Goal: Information Seeking & Learning: Learn about a topic

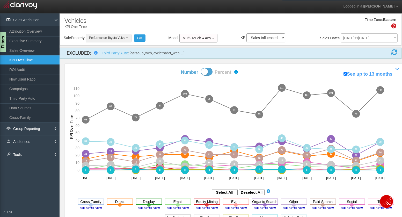
click at [115, 35] on button "Performance Toyota Volvo" at bounding box center [109, 38] width 46 height 8
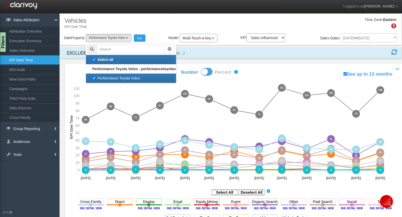
click at [125, 22] on div "Time Zone: Eastern" at bounding box center [230, 25] width 341 height 17
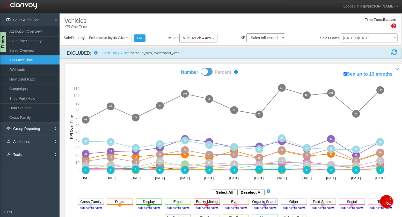
click at [366, 36] on div "[DATE] [DATE] ▼ Comparing to: mm/dd/yyyy - mm/dd/yyyy Date Range: Custom [DATE]…" at bounding box center [368, 38] width 57 height 9
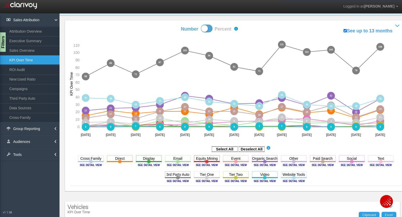
scroll to position [44, 0]
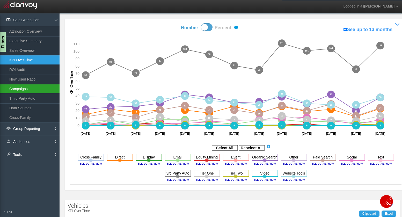
click at [24, 85] on link "Campaigns" at bounding box center [29, 88] width 59 height 9
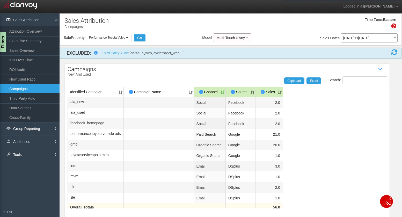
click at [355, 36] on p "[DATE] [DATE]" at bounding box center [369, 38] width 52 height 4
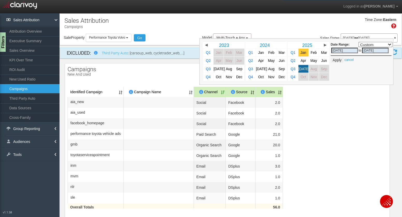
click at [300, 54] on span "Jan" at bounding box center [303, 53] width 6 height 4
select select ","
type input "[DATE]"
click at [298, 68] on link "[DATE]" at bounding box center [303, 69] width 10 height 8
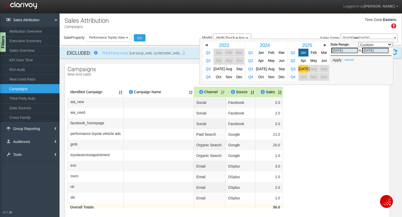
select select ","
type input "[DATE]"
click at [334, 60] on button "Apply" at bounding box center [336, 59] width 13 height 5
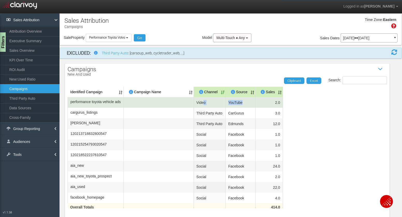
drag, startPoint x: 215, startPoint y: 101, endPoint x: 255, endPoint y: 101, distance: 39.6
click at [255, 101] on tr "performance toyota vehicle ads Video YouTube 2.0" at bounding box center [226, 102] width 319 height 11
click at [255, 100] on td "YouTube" at bounding box center [241, 102] width 30 height 11
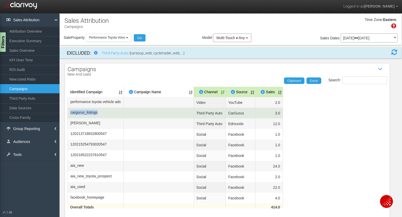
drag, startPoint x: 290, startPoint y: 102, endPoint x: 134, endPoint y: 109, distance: 156.6
click at [134, 109] on table "Identified Campaign Campaign Name Dealer/Vendor Channel Source Sales performanc…" at bounding box center [226, 151] width 319 height 129
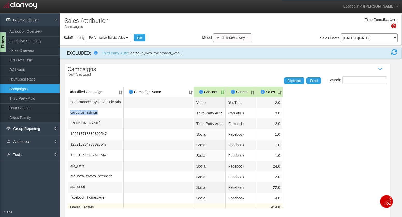
click at [341, 105] on table "Identified Campaign Campaign Name Dealer/Vendor Channel Source Sales performanc…" at bounding box center [226, 151] width 319 height 129
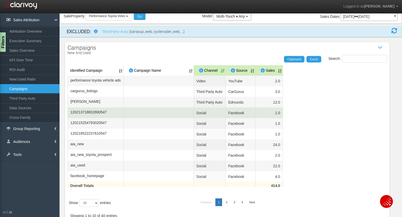
scroll to position [22, 0]
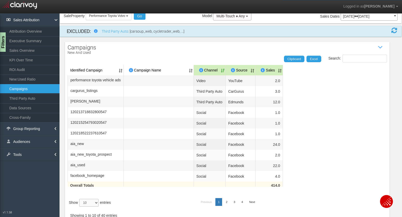
click at [92, 206] on select "10 25 50 100" at bounding box center [88, 203] width 19 height 8
select select "100"
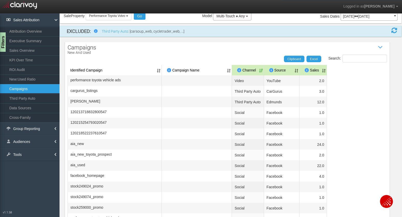
click at [101, 70] on th "Identified Campaign" at bounding box center [114, 70] width 94 height 10
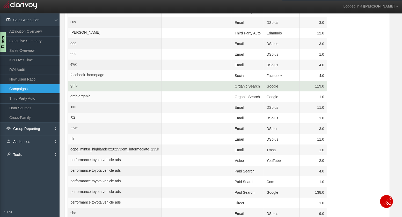
scroll to position [208, 0]
